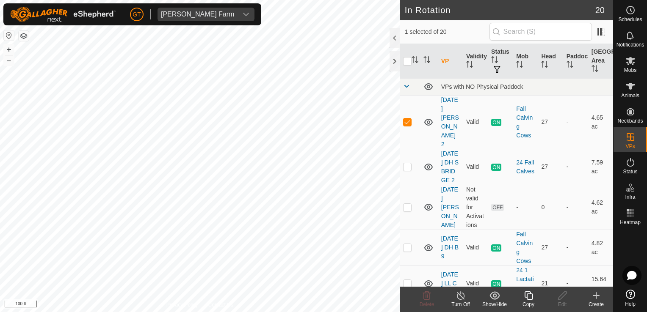
click at [528, 294] on icon at bounding box center [528, 296] width 11 height 10
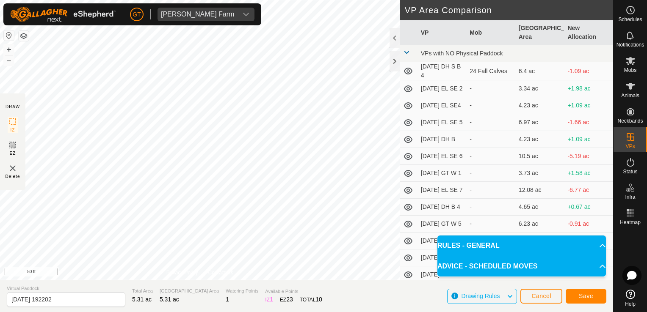
click at [0, 71] on html "[PERSON_NAME] Farm Schedules Notifications Mobs Animals Neckbands VPs Status In…" at bounding box center [323, 156] width 647 height 312
click at [0, 14] on html "[PERSON_NAME] Farm Schedules Notifications Mobs Animals Neckbands VPs Status In…" at bounding box center [323, 156] width 647 height 312
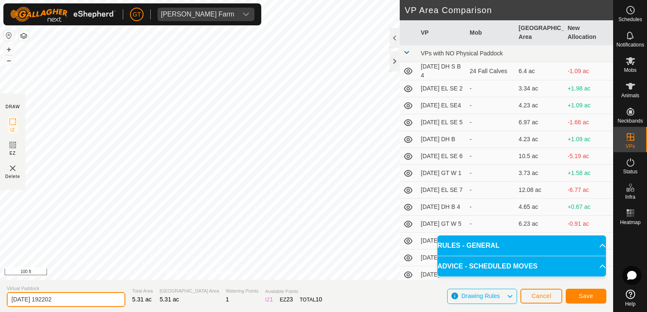
click at [84, 298] on input "[DATE] 192202" at bounding box center [66, 300] width 119 height 15
type input "[DATE] [GEOGRAPHIC_DATA]"
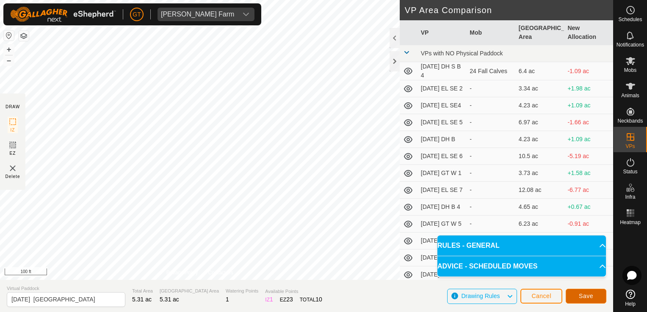
click at [597, 296] on button "Save" at bounding box center [586, 296] width 41 height 15
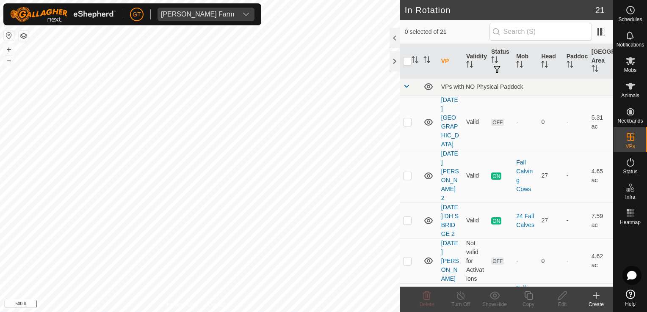
click at [413, 286] on div "In Rotation 21 0 selected of 21 VP Validity Status Mob Head Paddock Grazing Are…" at bounding box center [306, 156] width 613 height 312
